Goal: Task Accomplishment & Management: Manage account settings

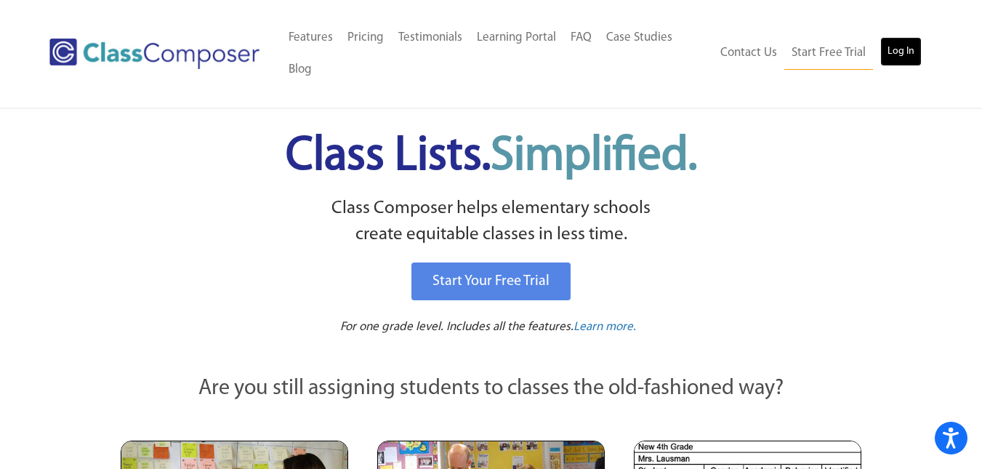
click at [907, 50] on link "Log In" at bounding box center [900, 51] width 41 height 29
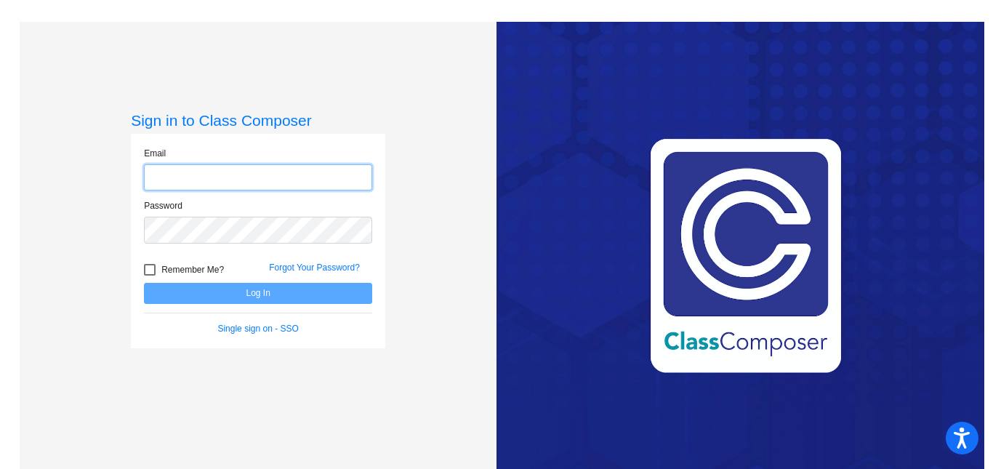
type input "[EMAIL_ADDRESS][DOMAIN_NAME]"
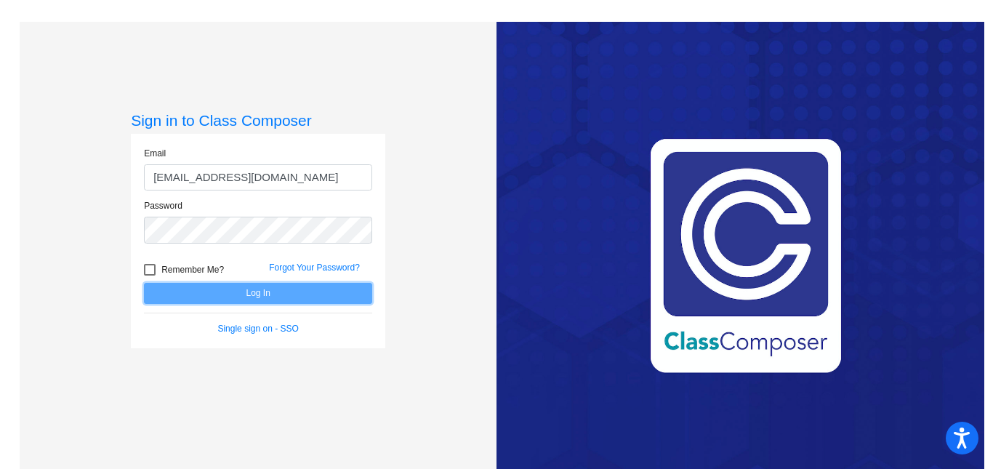
click at [235, 288] on button "Log In" at bounding box center [258, 293] width 228 height 21
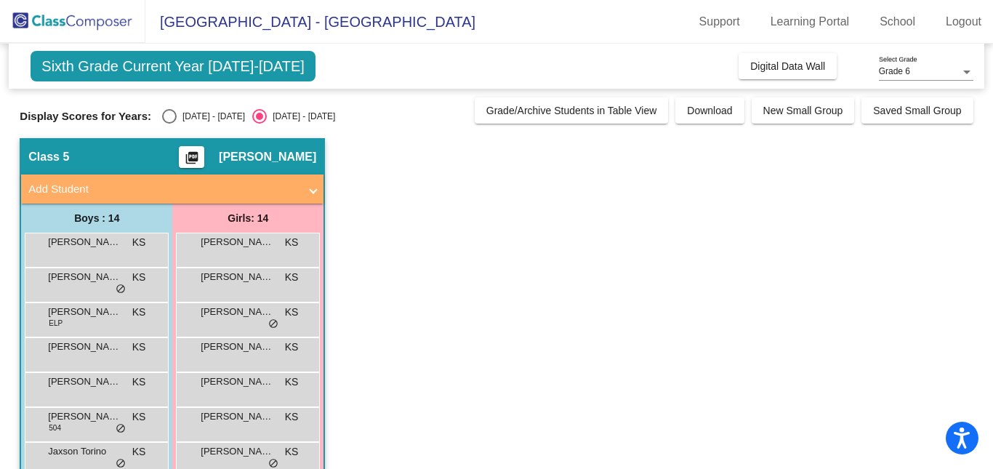
click at [426, 296] on app-classroom "Class 5 picture_as_pdf [PERSON_NAME] Add Student First Name Last Name Student I…" at bounding box center [496, 441] width 953 height 606
click at [234, 60] on span "Sixth Grade Current Year [DATE]-[DATE]" at bounding box center [173, 66] width 285 height 31
click at [943, 73] on div "Grade 6" at bounding box center [918, 72] width 81 height 10
click at [170, 119] on div at bounding box center [496, 234] width 993 height 469
click at [175, 116] on div "Select an option" at bounding box center [169, 116] width 15 height 15
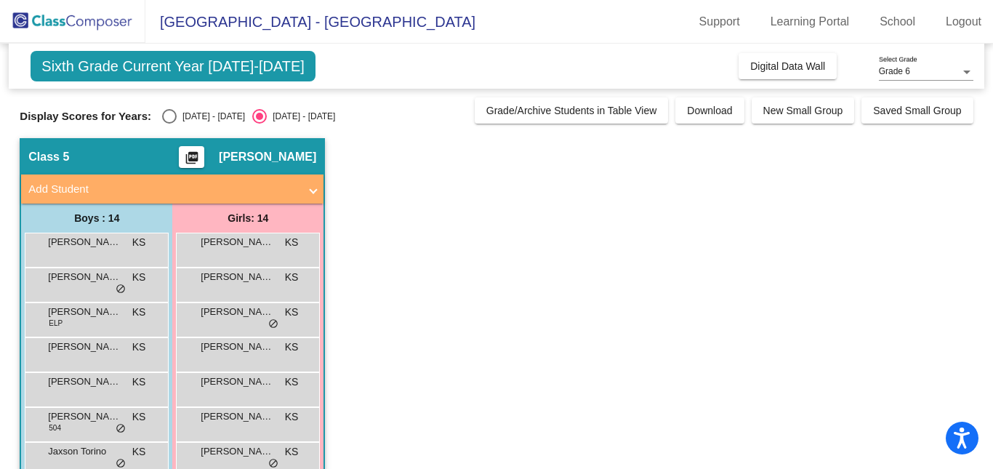
click at [169, 124] on input "[DATE] - [DATE]" at bounding box center [169, 124] width 1 height 1
radio input "true"
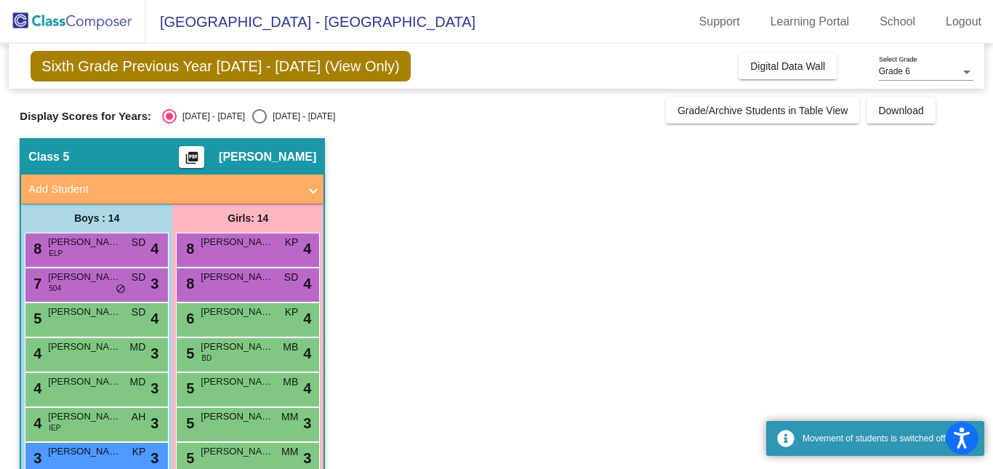
click at [447, 215] on app-classroom "Class 5 picture_as_pdf [PERSON_NAME] Add Student First Name Last Name Student I…" at bounding box center [496, 441] width 953 height 606
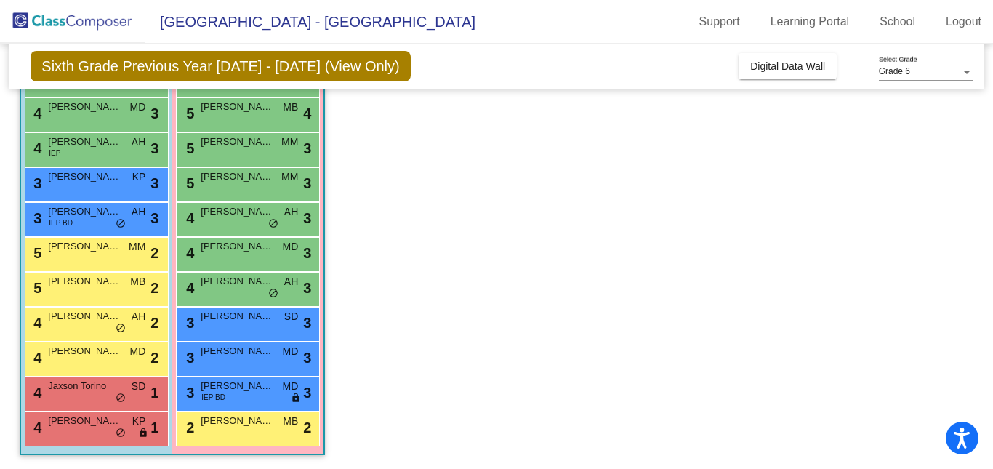
scroll to position [275, 0]
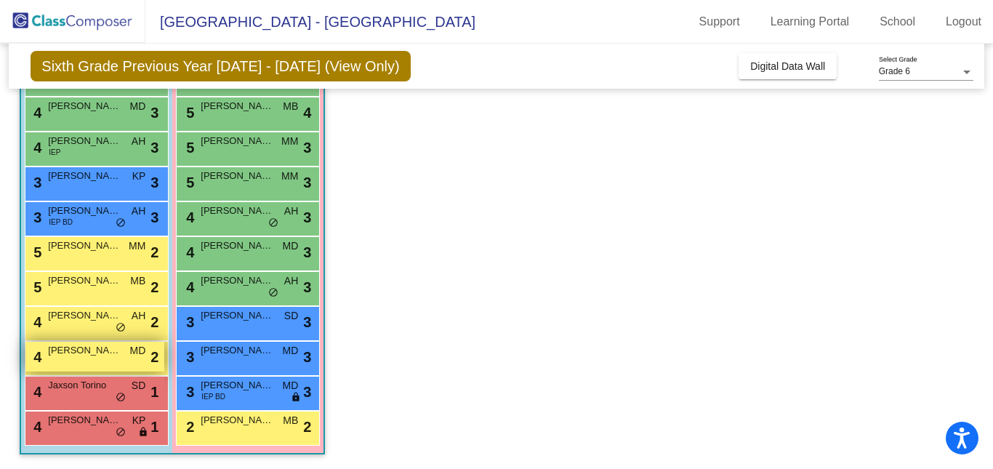
click at [97, 357] on div "4 [PERSON_NAME] MD lock do_not_disturb_alt 2" at bounding box center [94, 357] width 139 height 30
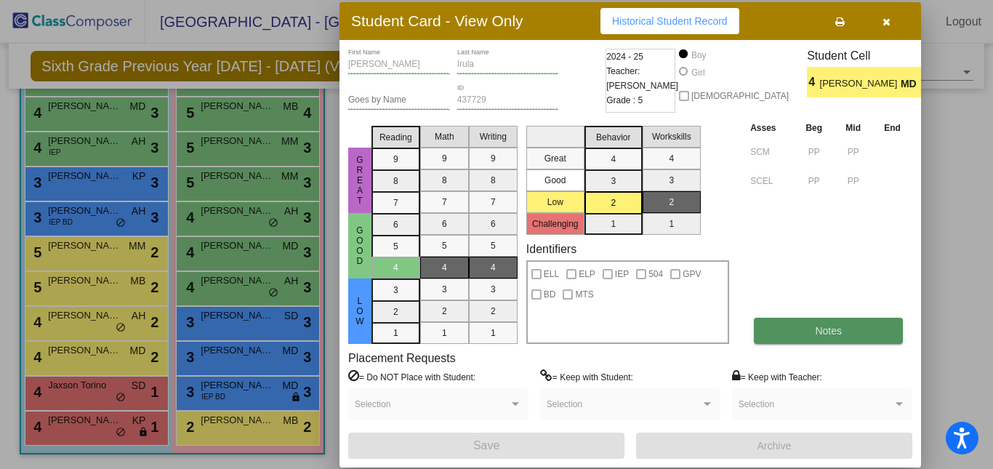
click at [854, 323] on button "Notes" at bounding box center [827, 331] width 149 height 26
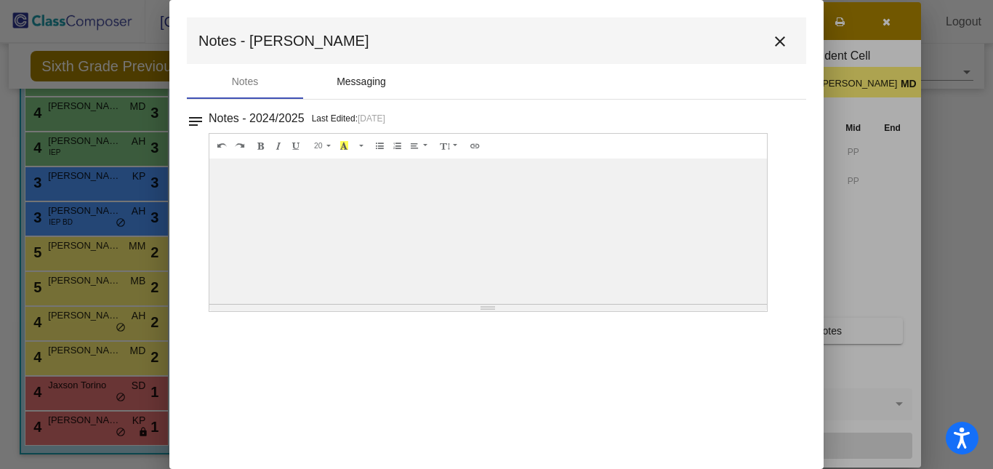
click at [364, 72] on div "Messaging" at bounding box center [361, 81] width 116 height 35
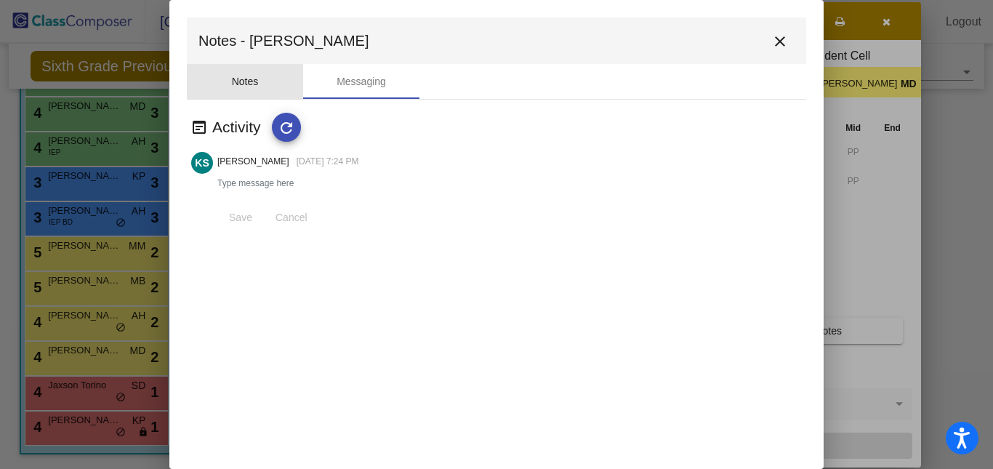
click at [244, 84] on div "Notes" at bounding box center [245, 81] width 27 height 15
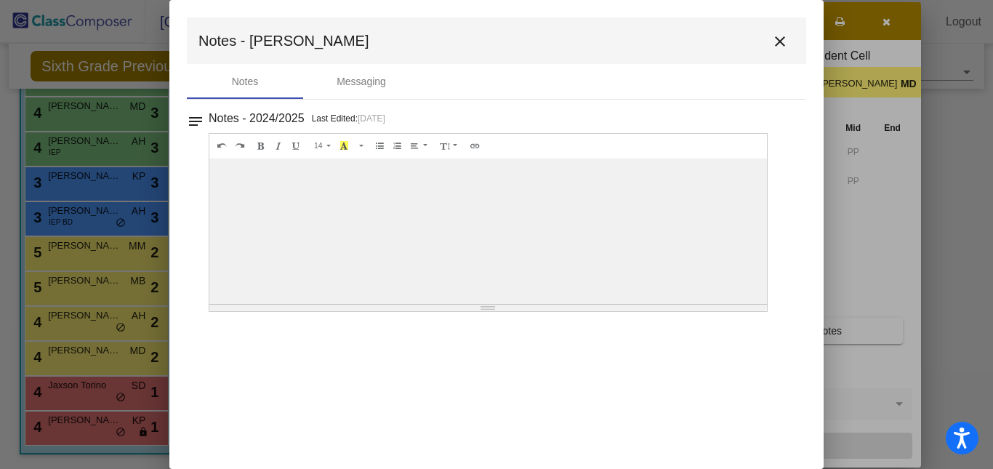
click at [257, 428] on mat-dialog-container "Notes - [PERSON_NAME] close Notes Messaging notes Notes - 2024/2025 Last Edited…" at bounding box center [496, 234] width 654 height 469
click at [778, 36] on mat-icon "close" at bounding box center [779, 41] width 17 height 17
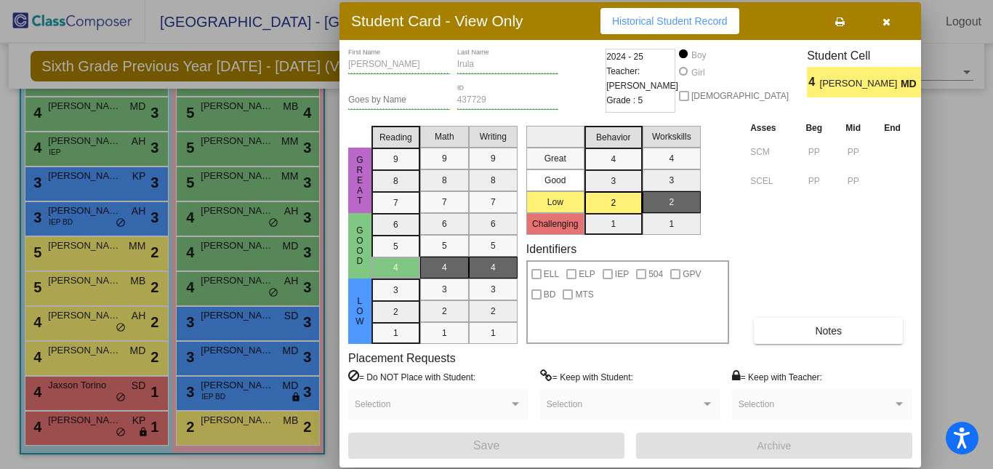
click at [522, 399] on div "Selection" at bounding box center [438, 404] width 180 height 33
click at [886, 17] on icon "button" at bounding box center [886, 22] width 8 height 10
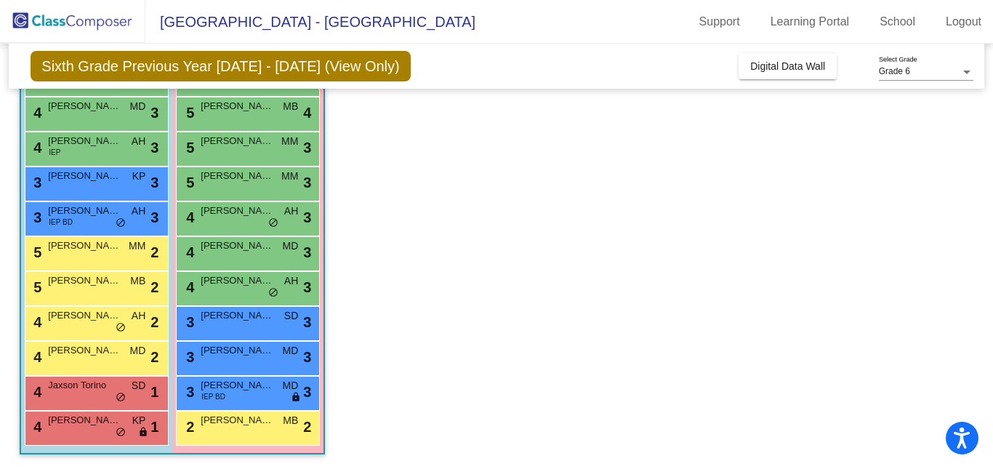
click at [500, 214] on app-classroom "Class 5 picture_as_pdf [PERSON_NAME] Add Student First Name Last Name Student I…" at bounding box center [496, 166] width 953 height 606
click at [501, 214] on app-classroom "Class 5 picture_as_pdf [PERSON_NAME] Add Student First Name Last Name Student I…" at bounding box center [496, 166] width 953 height 606
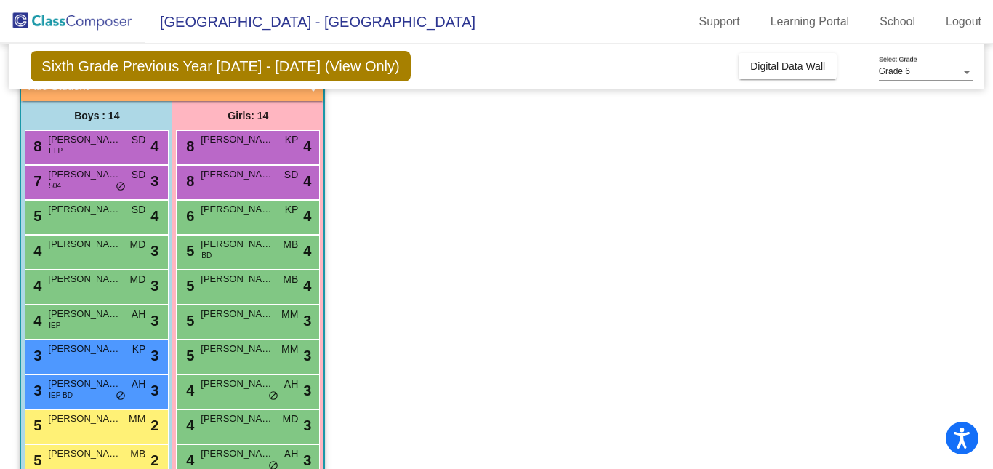
scroll to position [101, 0]
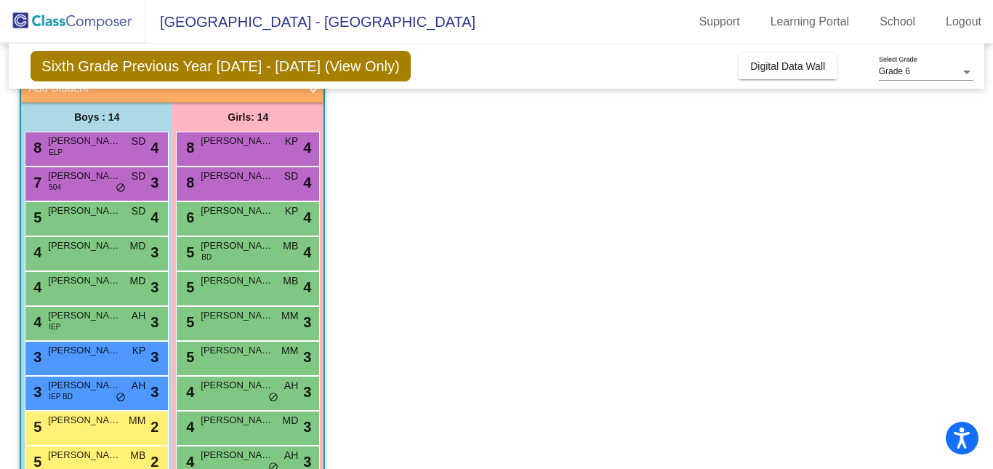
click at [397, 207] on app-classroom "Class 5 picture_as_pdf [PERSON_NAME] Add Student First Name Last Name Student I…" at bounding box center [496, 340] width 953 height 606
click at [783, 70] on span "Digital Data Wall" at bounding box center [787, 66] width 75 height 12
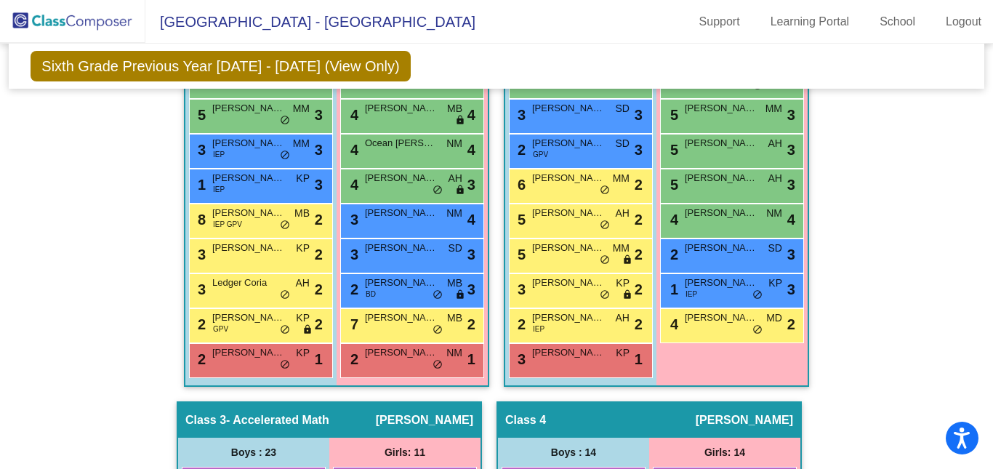
scroll to position [593, 0]
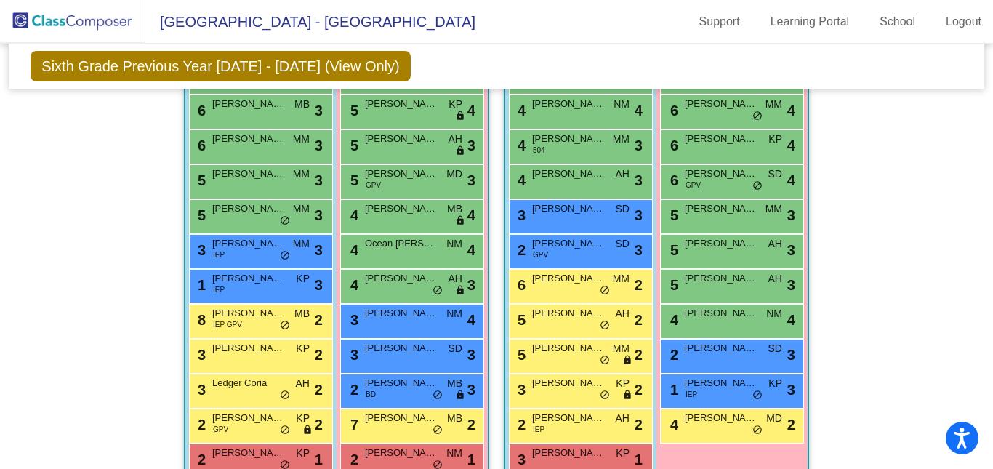
scroll to position [493, 0]
